Goal: Task Accomplishment & Management: Manage account settings

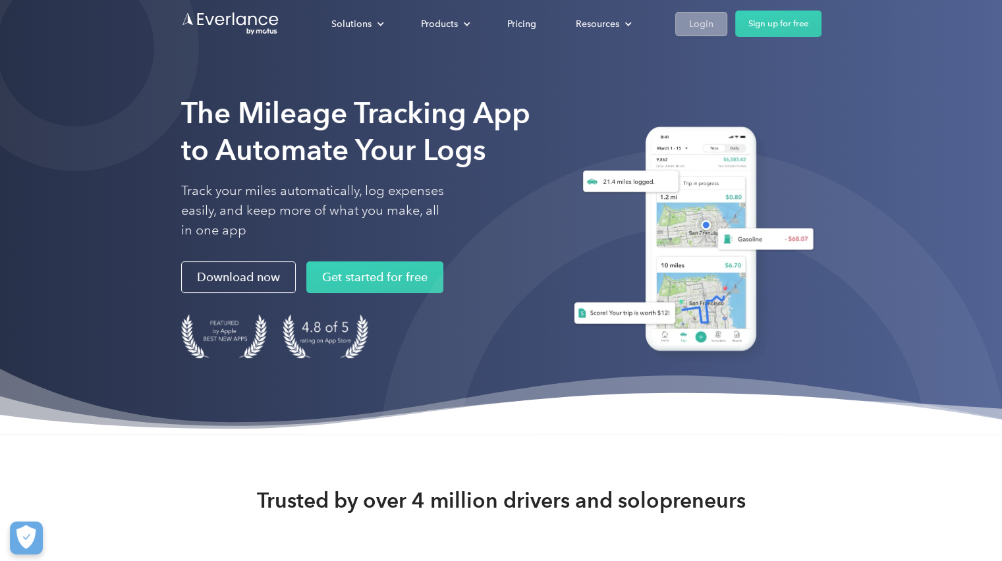
click at [706, 24] on div "Login" at bounding box center [701, 24] width 24 height 16
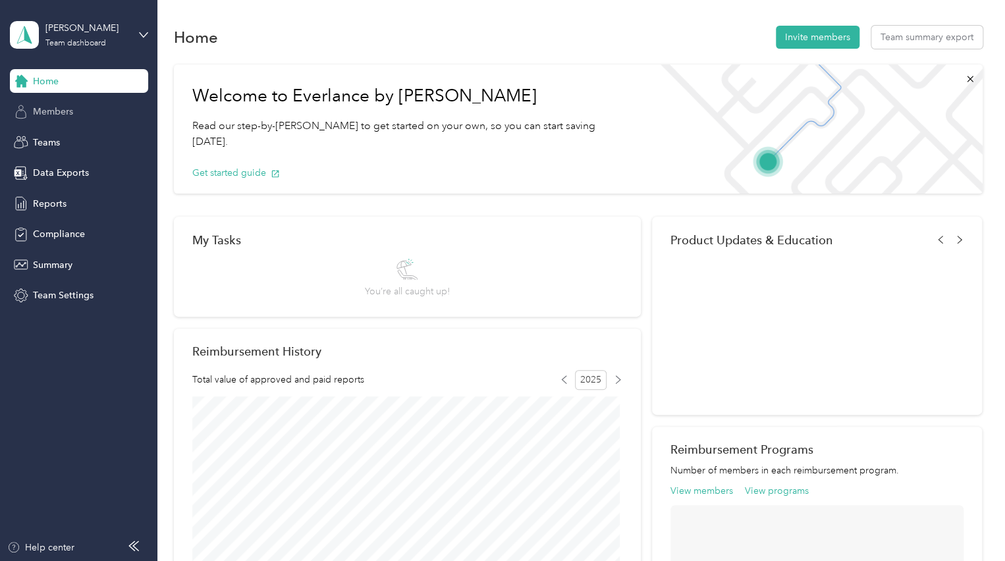
click at [45, 113] on span "Members" at bounding box center [53, 112] width 40 height 14
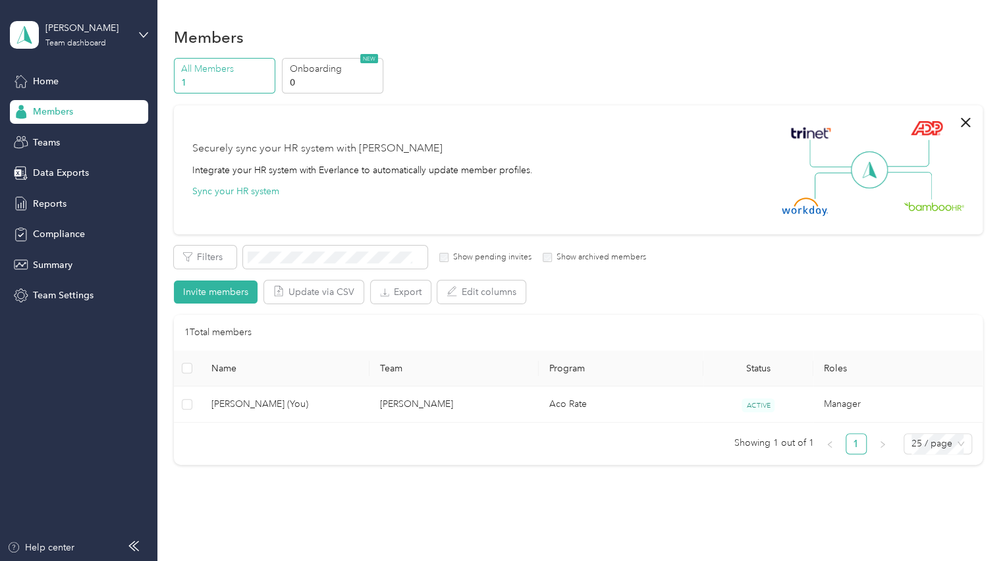
click at [992, 23] on div at bounding box center [502, 29] width 1005 height 59
click at [983, 24] on div at bounding box center [502, 29] width 1005 height 59
click at [144, 32] on icon at bounding box center [143, 34] width 9 height 9
click at [70, 144] on div "Team dashboard Personal dashboard Log out" at bounding box center [185, 138] width 333 height 83
click at [147, 28] on div "[PERSON_NAME] Team dashboard" at bounding box center [79, 35] width 138 height 46
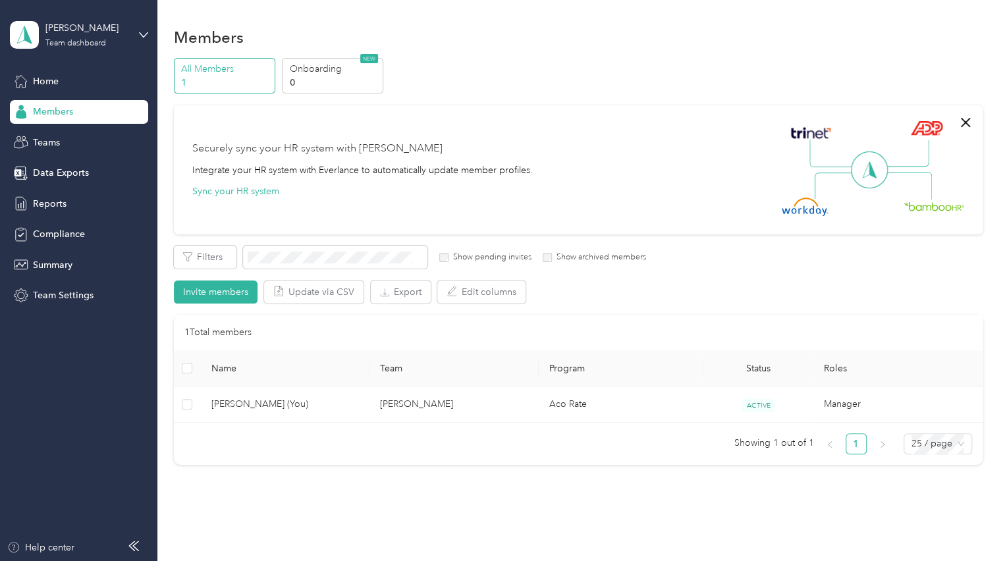
click at [65, 138] on div "Personal dashboard" at bounding box center [62, 132] width 83 height 14
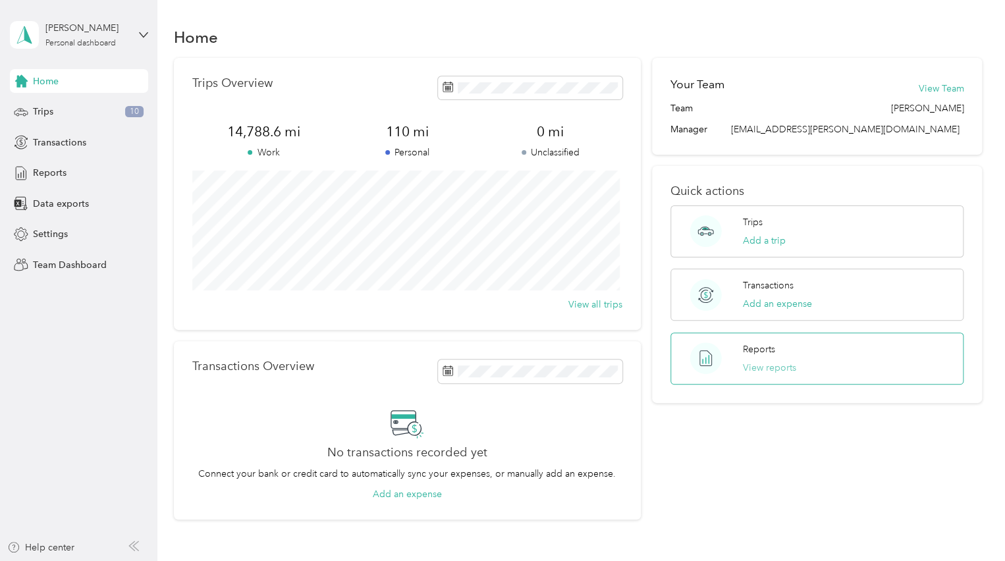
click at [760, 368] on button "View reports" at bounding box center [769, 368] width 53 height 14
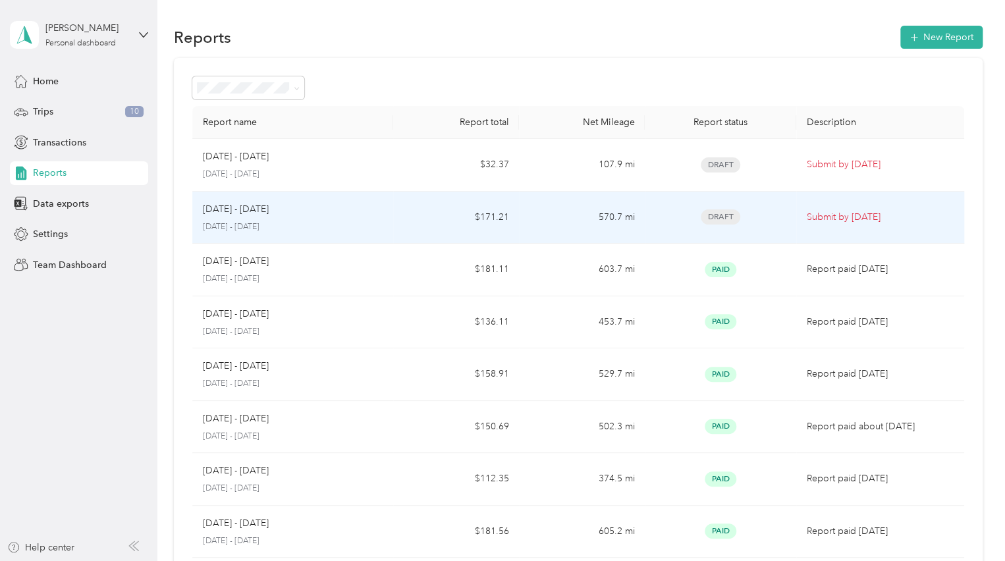
click at [318, 208] on div "Sep 16 - 30, 2025" at bounding box center [293, 209] width 181 height 14
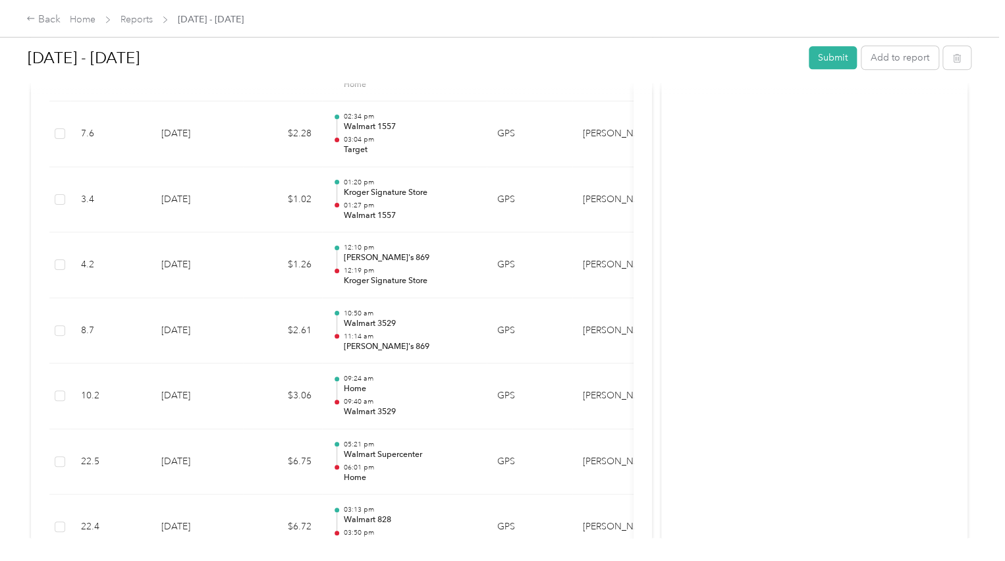
scroll to position [896, 0]
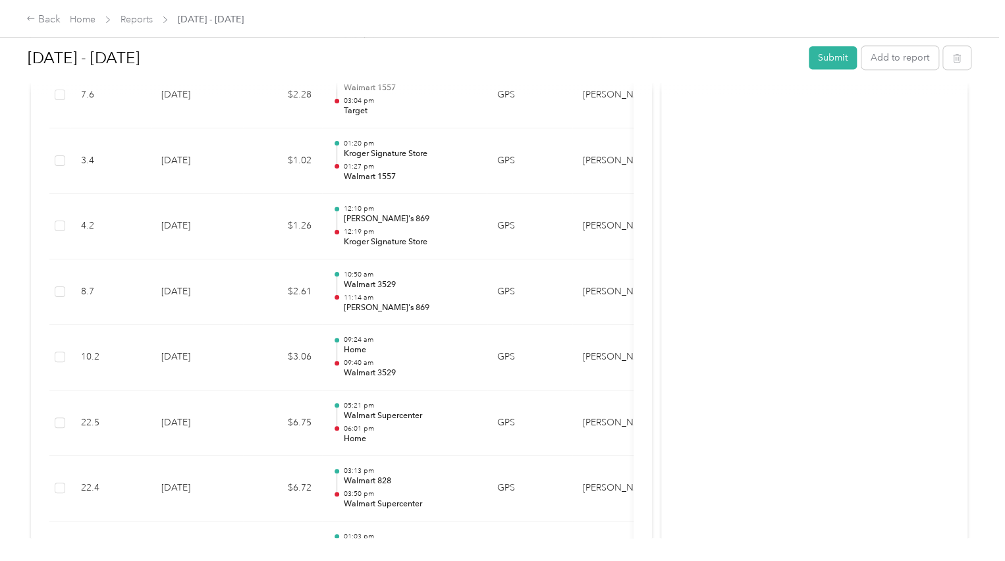
drag, startPoint x: 652, startPoint y: 500, endPoint x: 660, endPoint y: 511, distance: 13.2
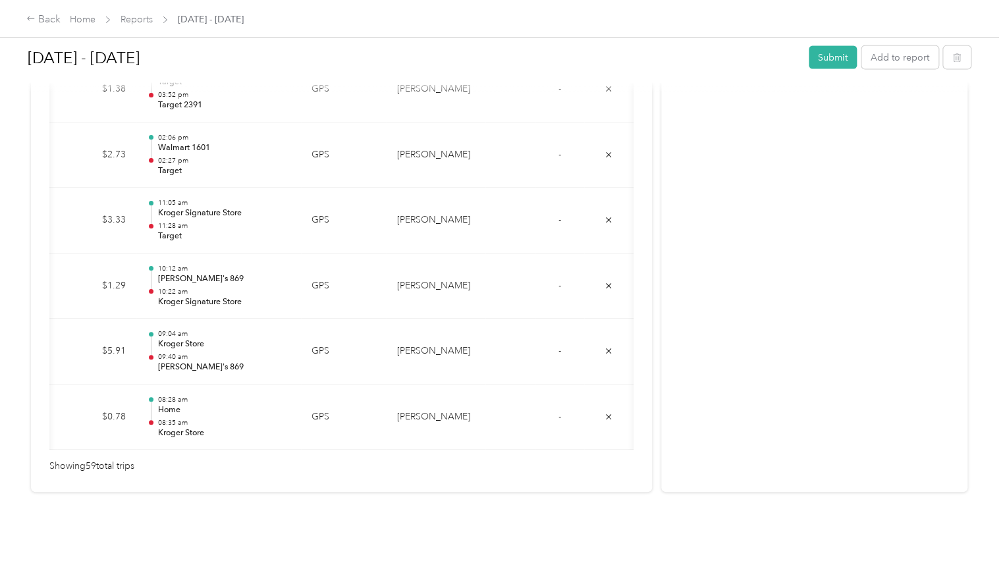
scroll to position [0, 0]
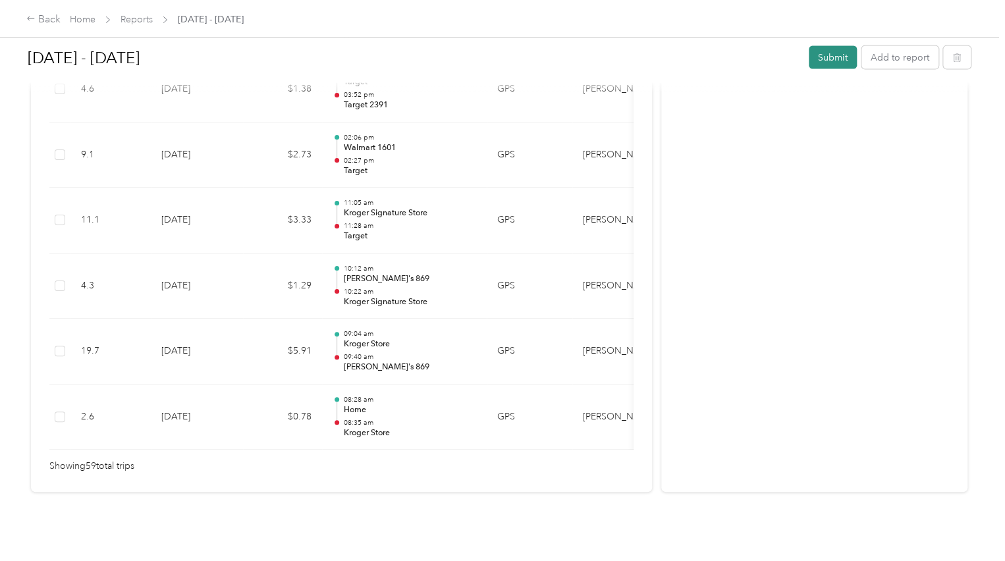
click at [842, 58] on button "Submit" at bounding box center [833, 57] width 48 height 23
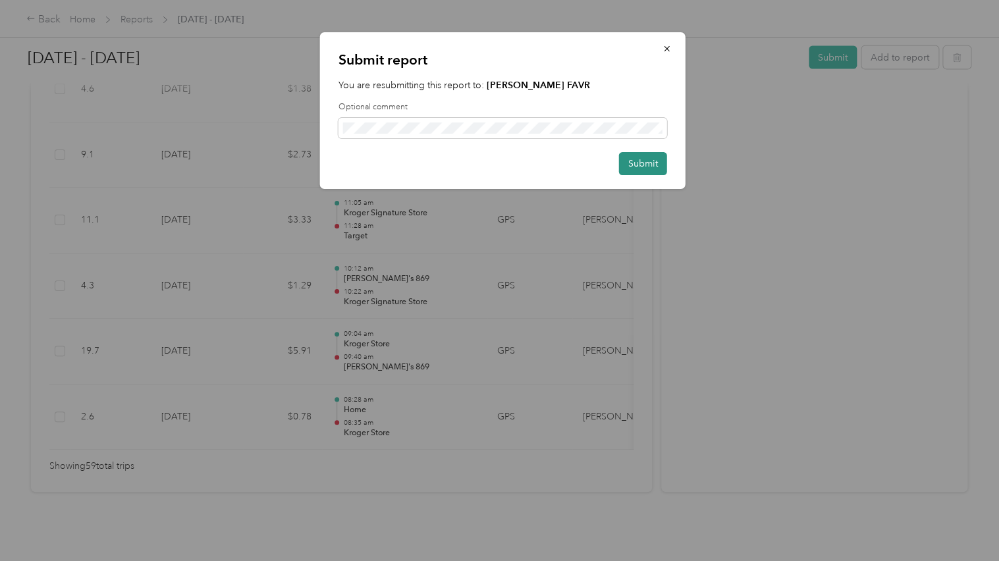
click at [644, 164] on button "Submit" at bounding box center [643, 163] width 48 height 23
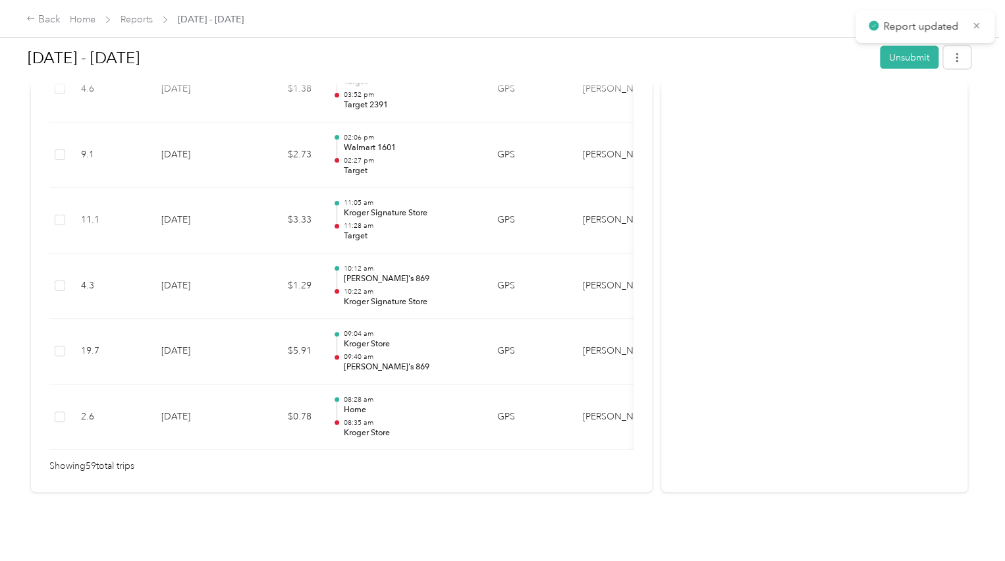
scroll to position [3897, 0]
click at [130, 21] on link "Reports" at bounding box center [137, 19] width 32 height 11
